Goal: Check status

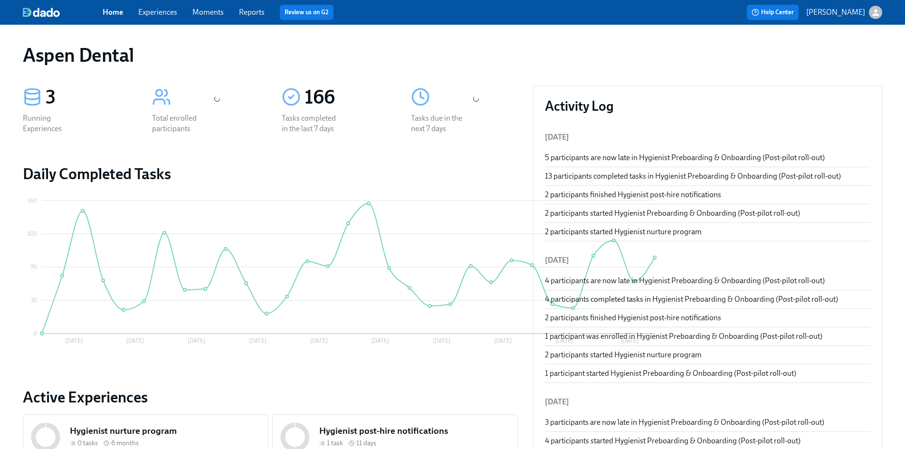
click at [254, 12] on link "Reports" at bounding box center [252, 12] width 26 height 9
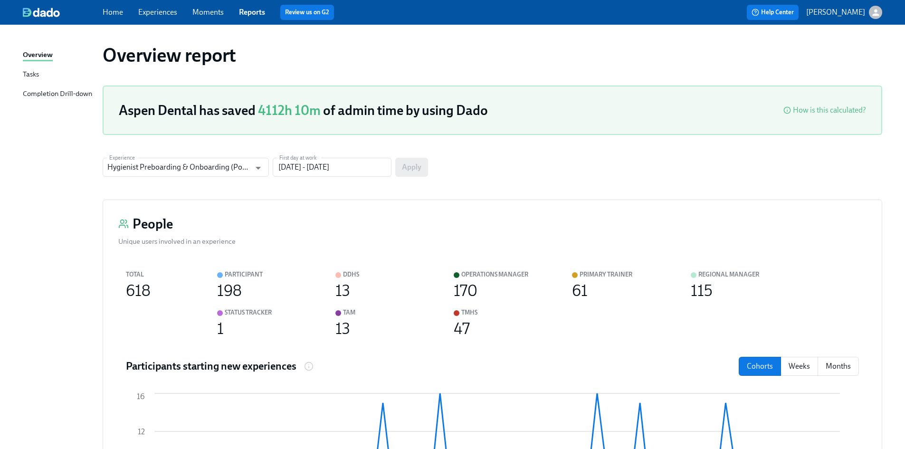
click at [68, 94] on div "Completion Drill-down" at bounding box center [57, 94] width 69 height 12
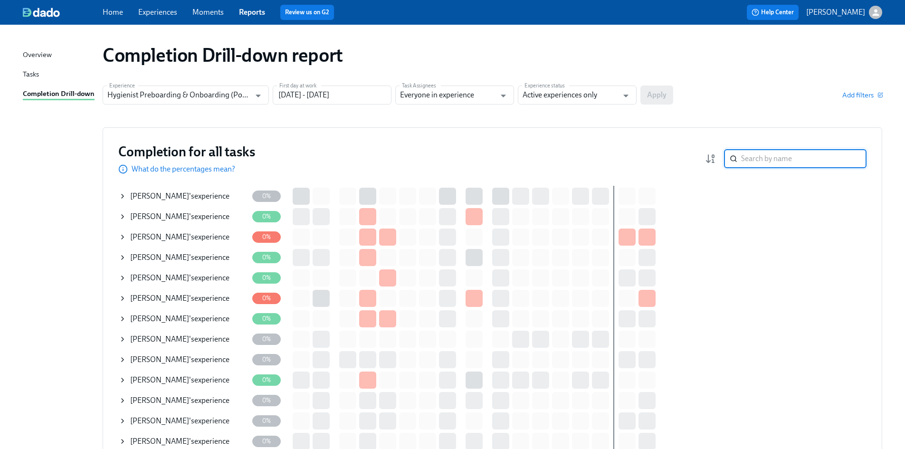
click at [764, 164] on input "search" at bounding box center [804, 158] width 125 height 19
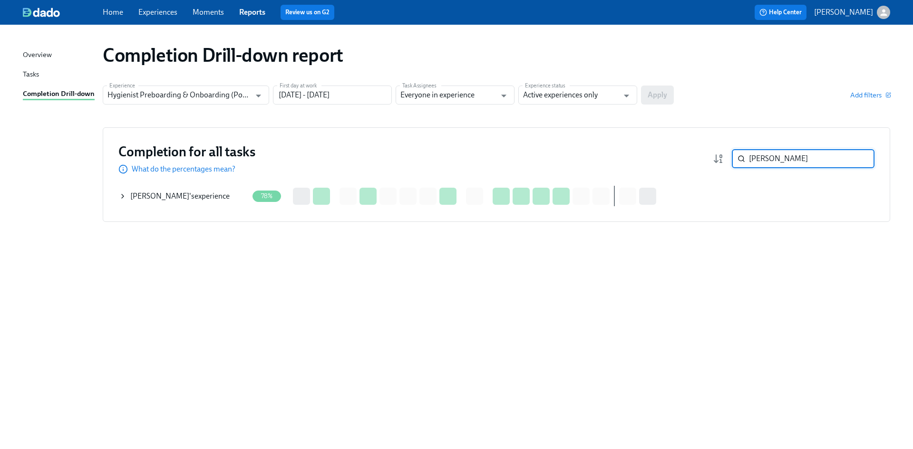
type input "[PERSON_NAME]"
click at [202, 172] on p "What do the percentages mean?" at bounding box center [184, 169] width 104 height 10
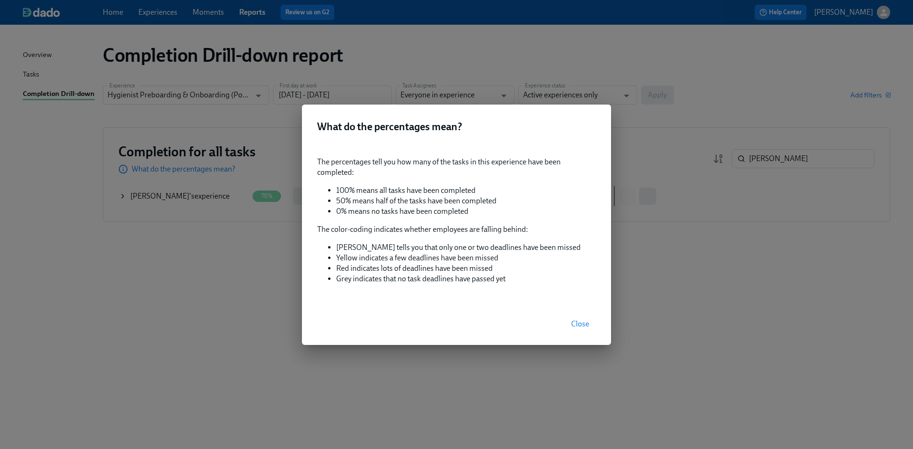
click at [259, 262] on div "What do the percentages mean? The percentages tell you how many of the tasks in…" at bounding box center [456, 224] width 913 height 449
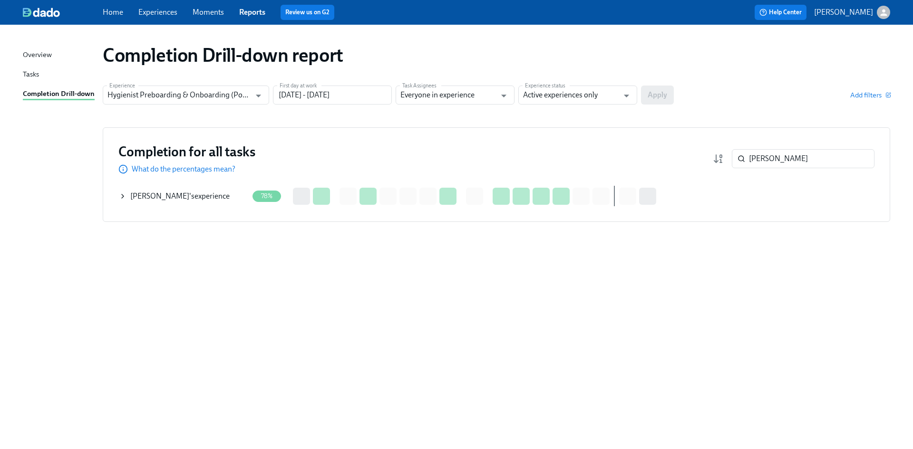
click at [645, 202] on div at bounding box center [647, 196] width 17 height 17
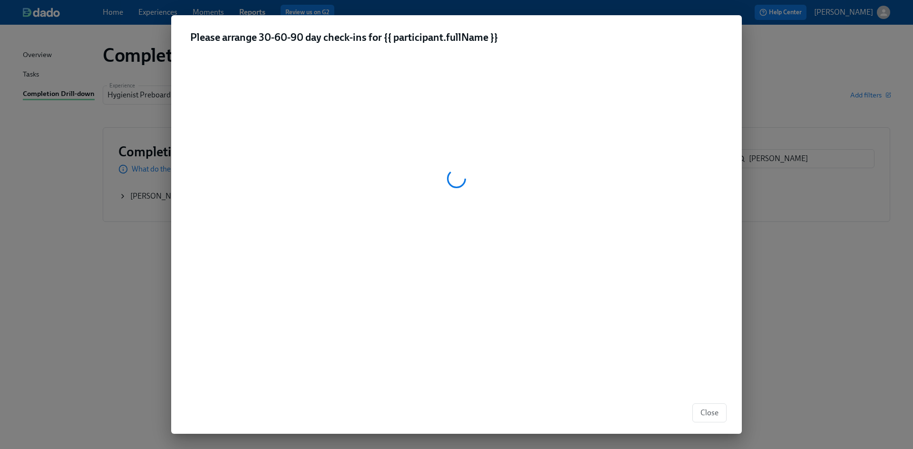
drag, startPoint x: 138, startPoint y: 173, endPoint x: 135, endPoint y: 183, distance: 10.8
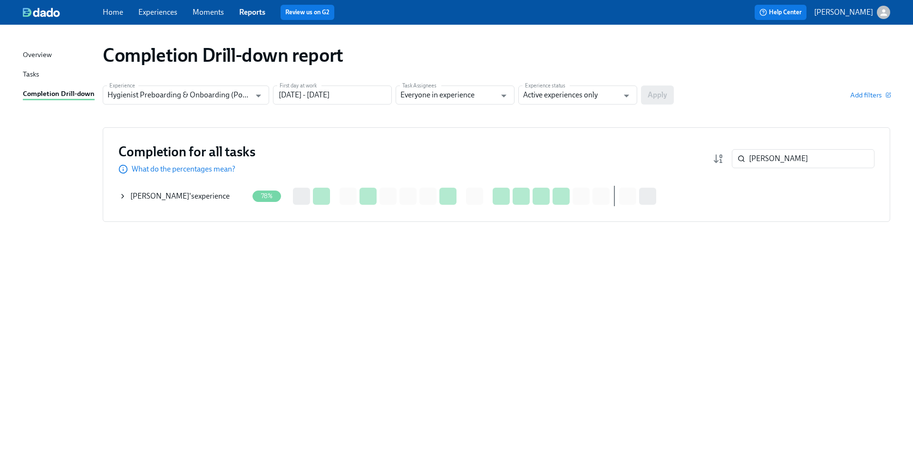
click at [138, 199] on span "[PERSON_NAME]" at bounding box center [159, 196] width 59 height 9
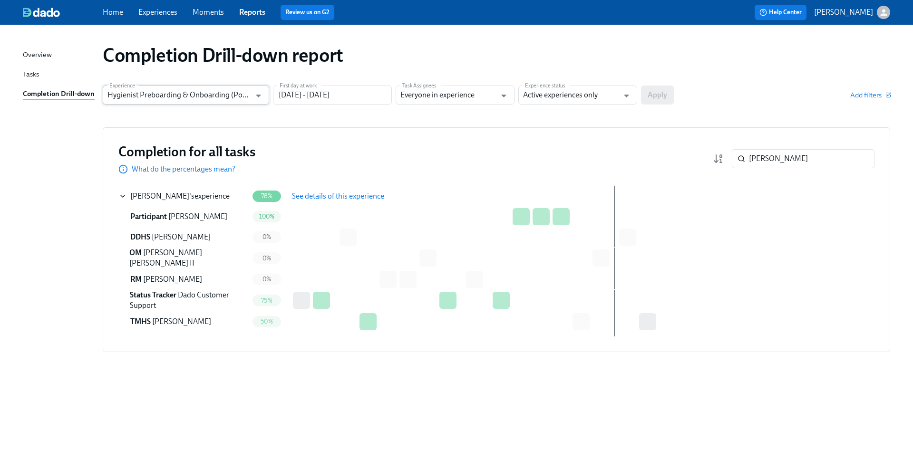
click at [167, 95] on input "Hygienist Preboarding & Onboarding (Post-pilot roll-out)" at bounding box center [178, 95] width 143 height 19
click at [338, 119] on div "Completion Drill-down report Experience Hygienist Preboarding & Onboarding (Pos…" at bounding box center [456, 231] width 867 height 390
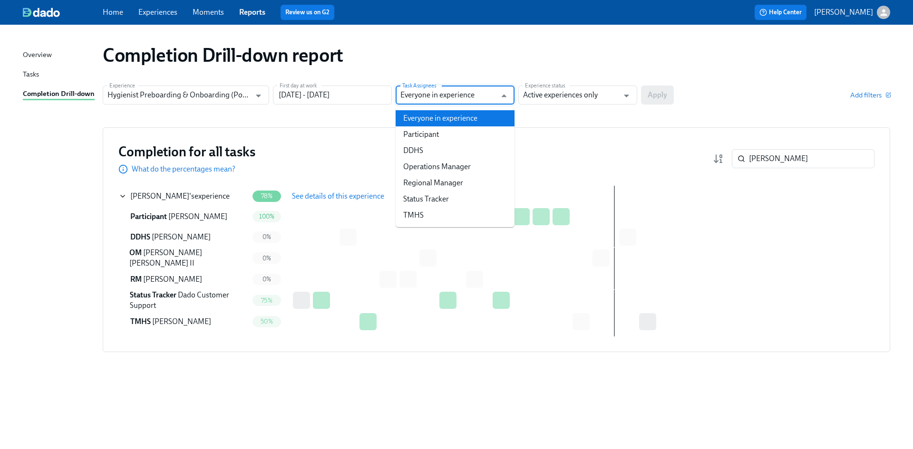
click at [448, 103] on input "Everyone in experience" at bounding box center [448, 95] width 96 height 19
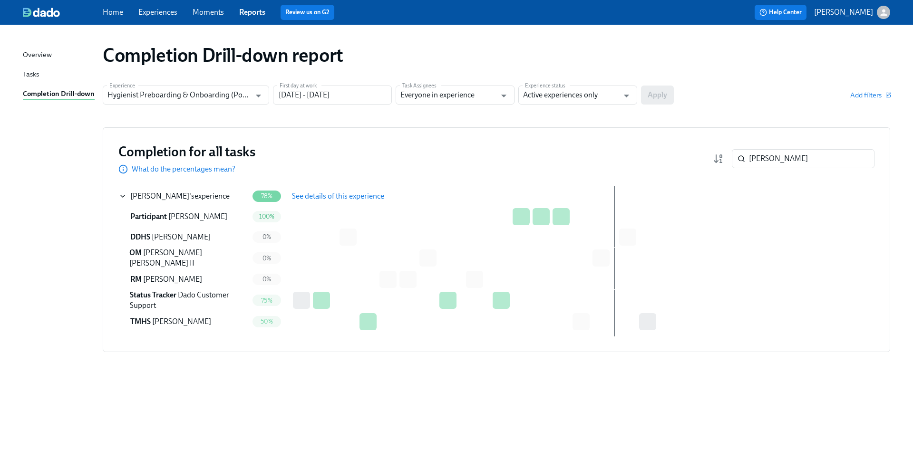
click at [563, 105] on section "Experience Hygienist Preboarding & Onboarding (Post-pilot roll-out) Experience …" at bounding box center [496, 99] width 787 height 27
click at [564, 105] on section "Experience Hygienist Preboarding & Onboarding (Post-pilot roll-out) Experience …" at bounding box center [496, 99] width 787 height 27
click at [567, 99] on input "Active experiences only" at bounding box center [571, 95] width 96 height 19
click at [686, 62] on div "Completion Drill-down report" at bounding box center [496, 55] width 787 height 23
click at [341, 197] on span "See details of this experience" at bounding box center [338, 197] width 92 height 10
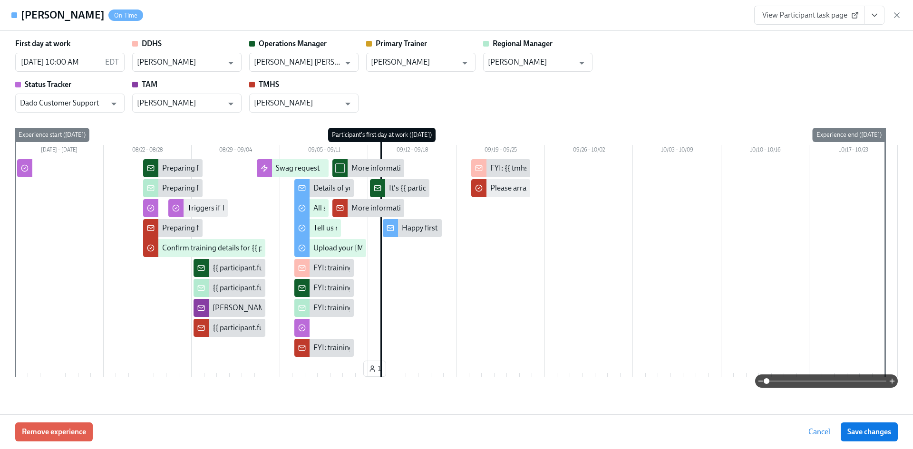
click at [330, 289] on div "FYI: training details sent to new Hygienist {{ participant.fullName }} (startin…" at bounding box center [504, 288] width 382 height 10
click at [323, 309] on div "FYI: training details sent to new Hygienist {{ participant.fullName }} ({{ part…" at bounding box center [547, 308] width 468 height 10
click at [812, 18] on span "View Participant task page" at bounding box center [809, 15] width 95 height 10
